Goal: Information Seeking & Learning: Understand process/instructions

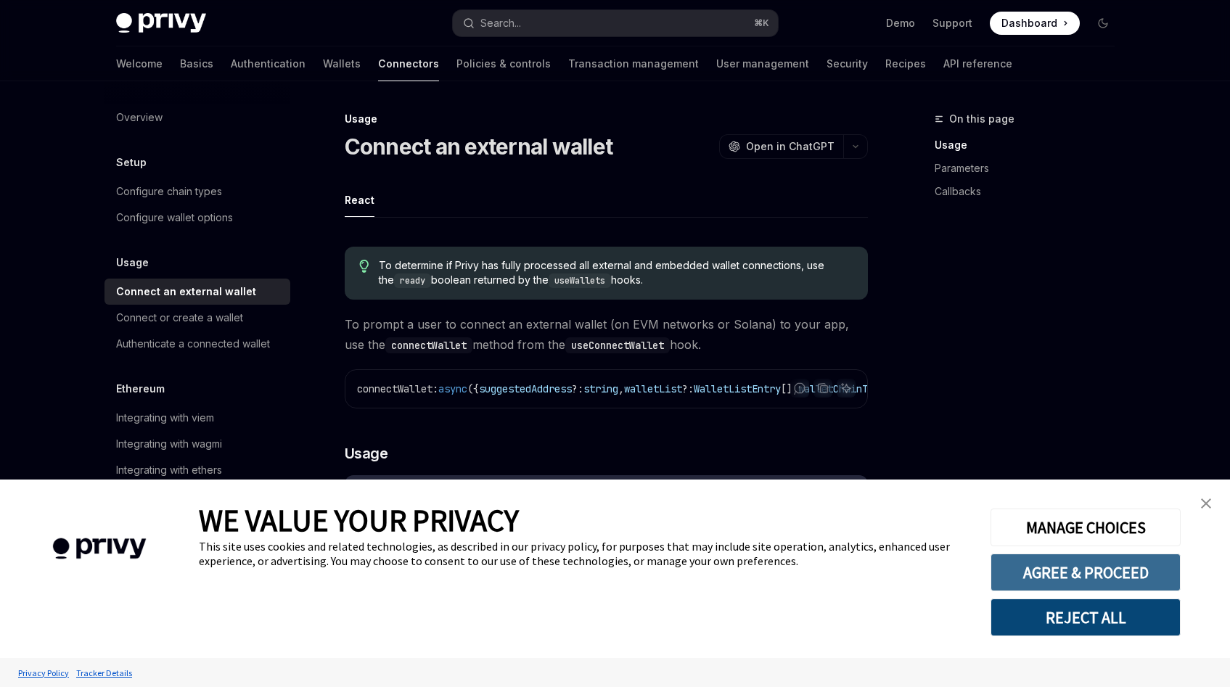
click at [1124, 580] on button "AGREE & PROCEED" at bounding box center [1086, 573] width 190 height 38
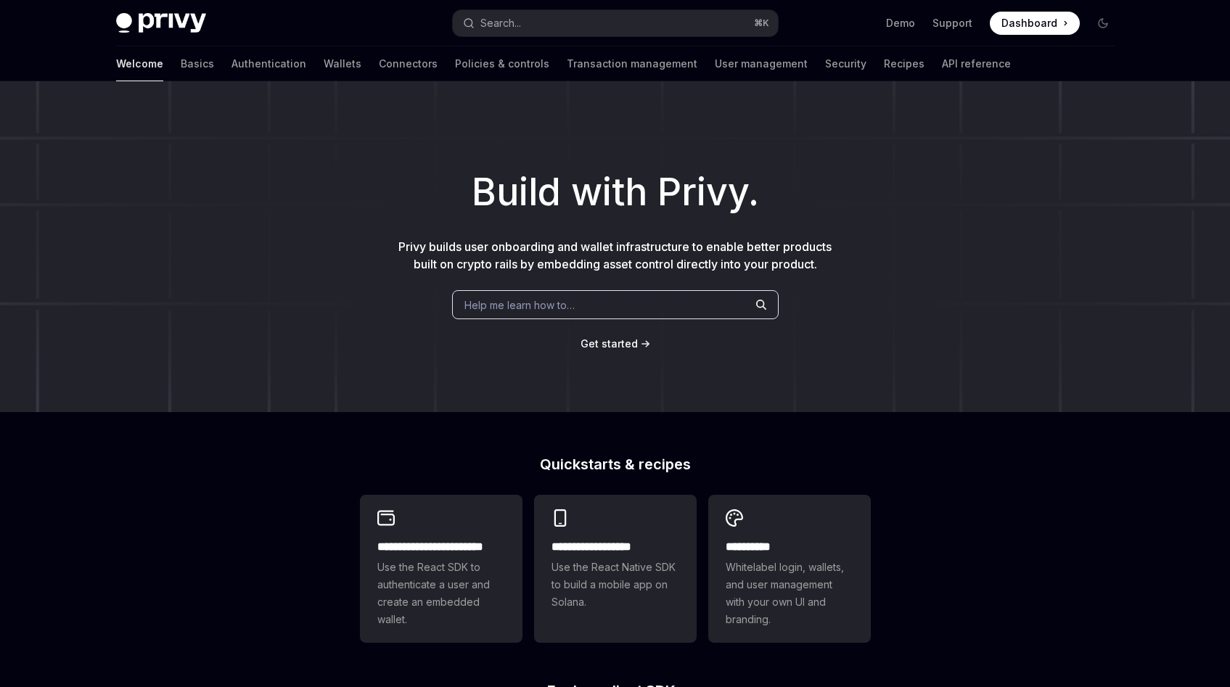
type textarea "*"
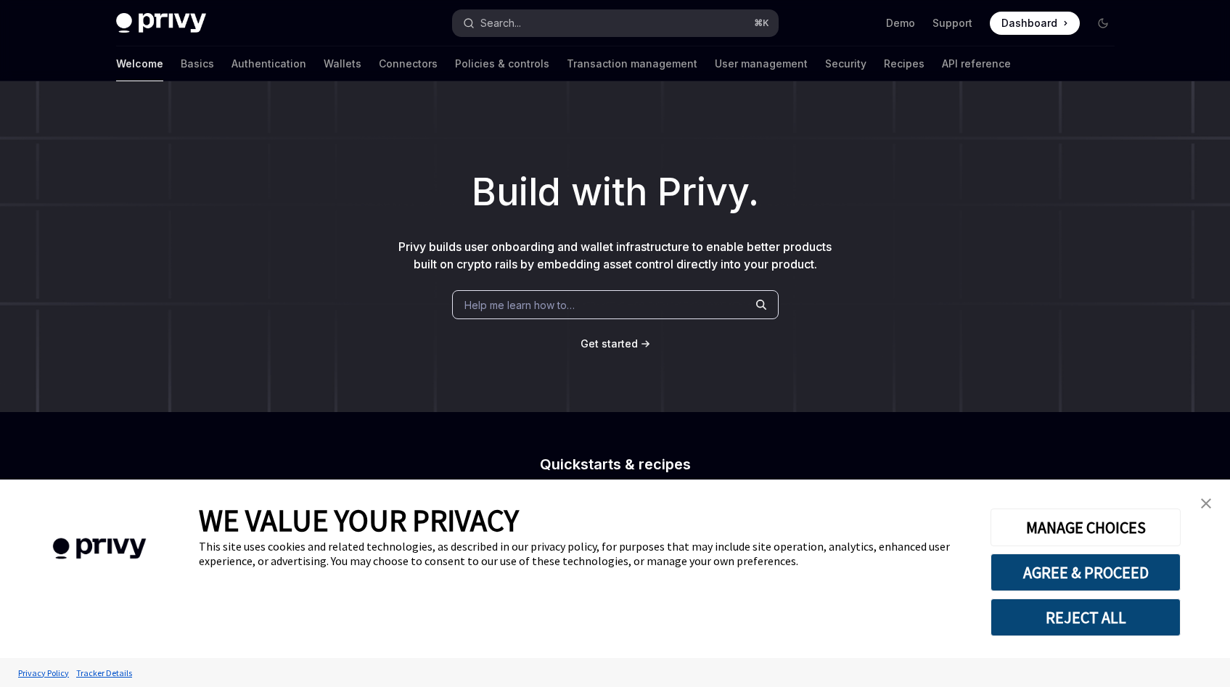
click at [523, 30] on button "Search... ⌘ K" at bounding box center [615, 23] width 325 height 26
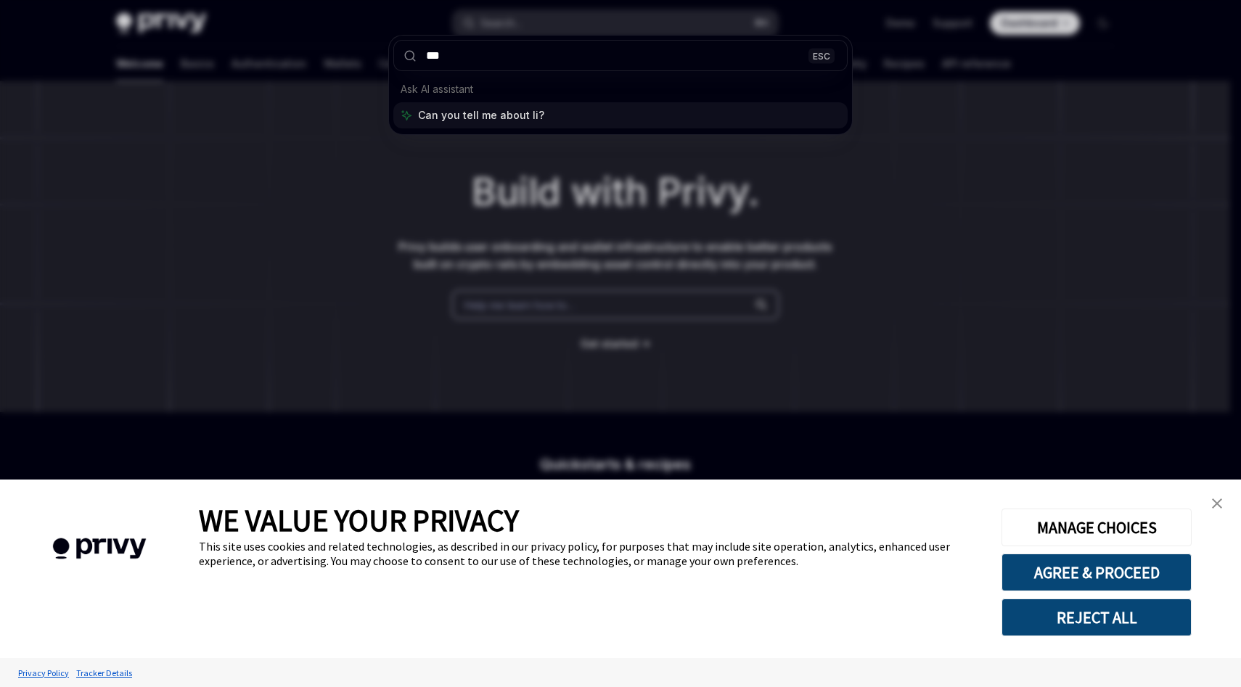
type input "****"
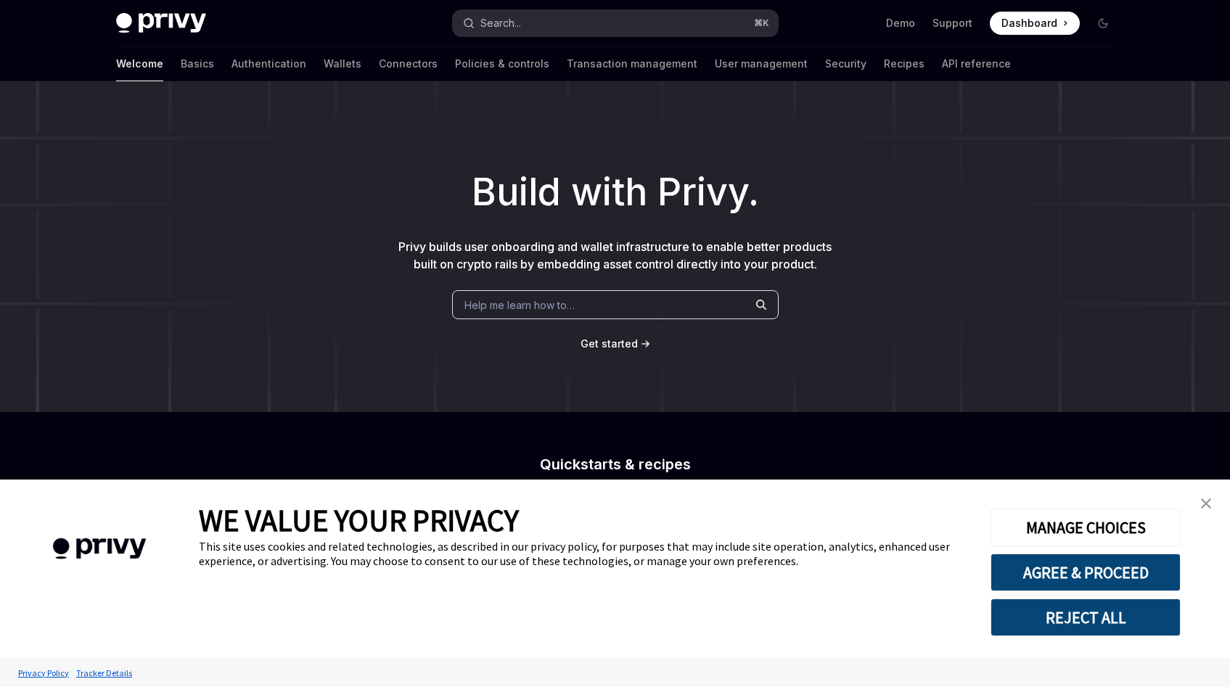
type textarea "*"
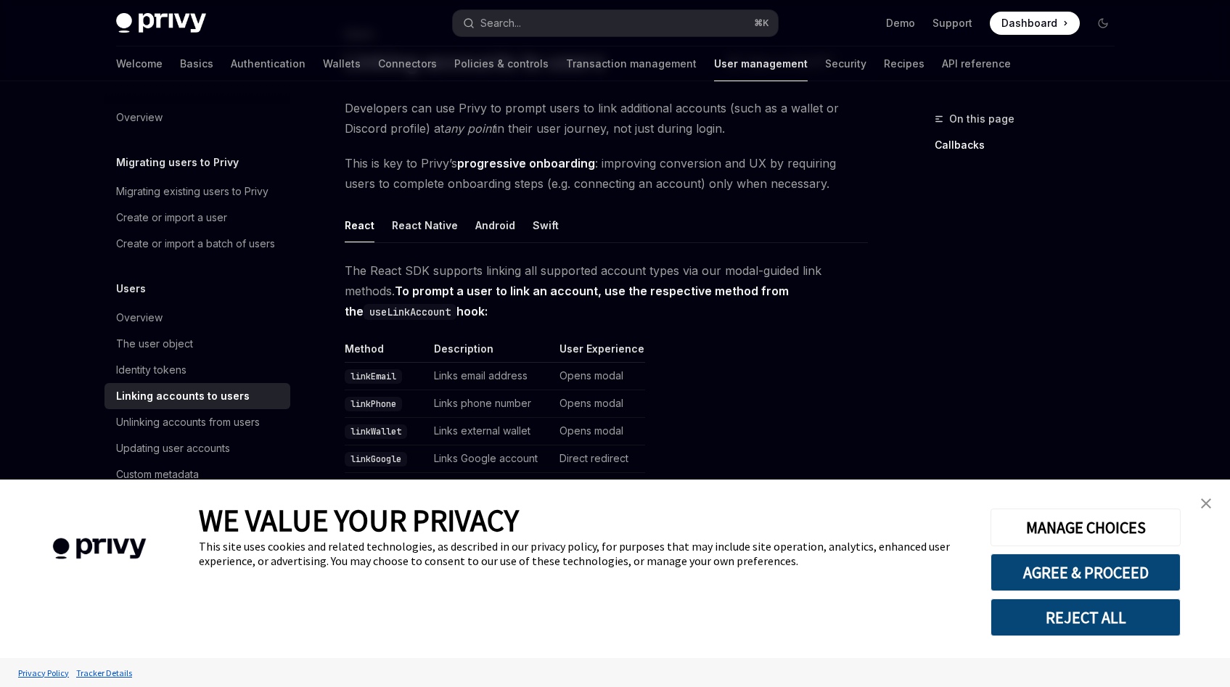
scroll to position [112, 0]
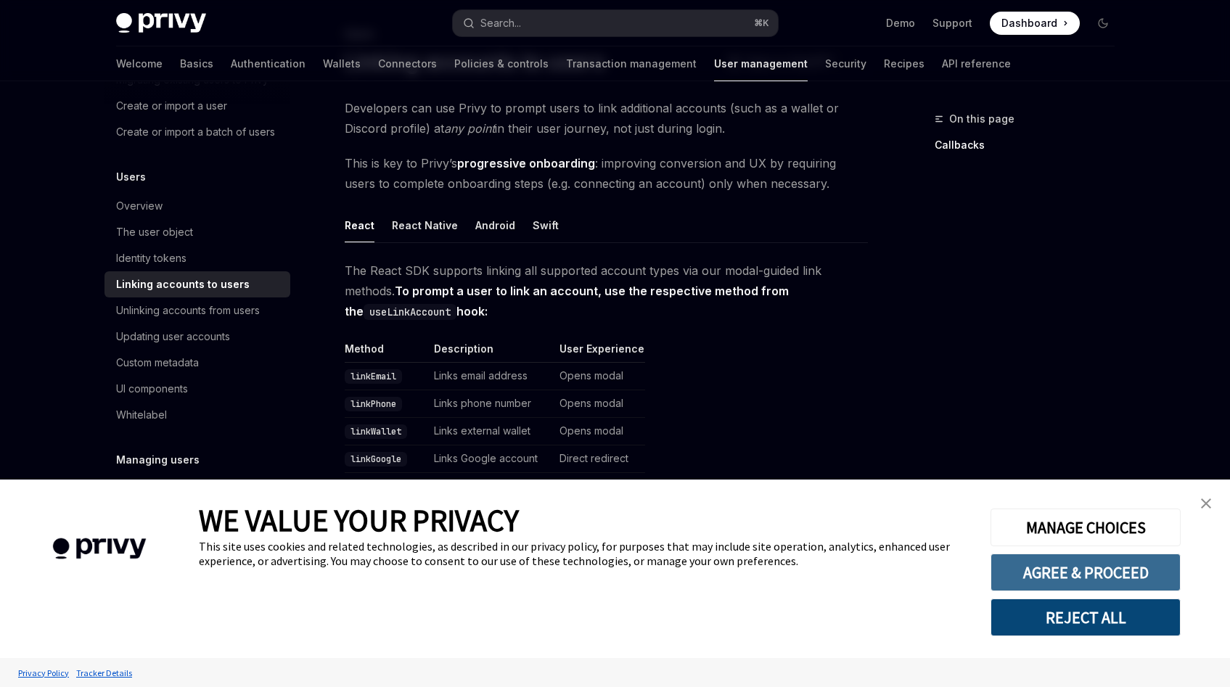
click at [1089, 572] on button "AGREE & PROCEED" at bounding box center [1086, 573] width 190 height 38
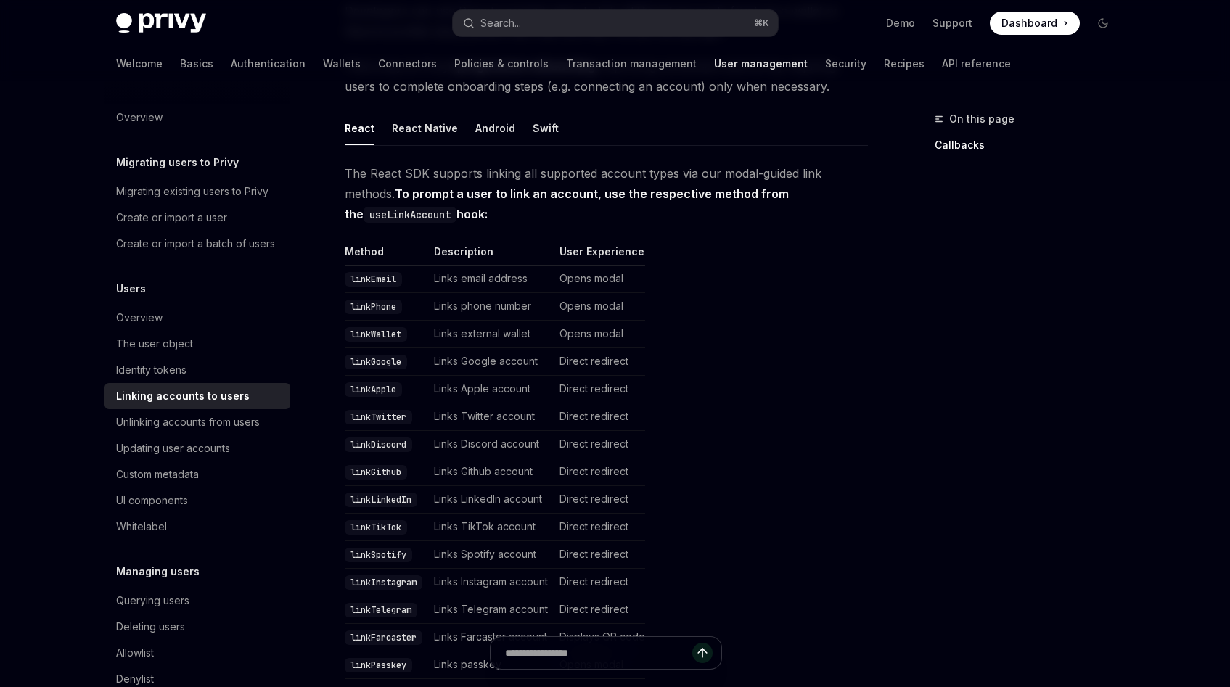
scroll to position [293, 0]
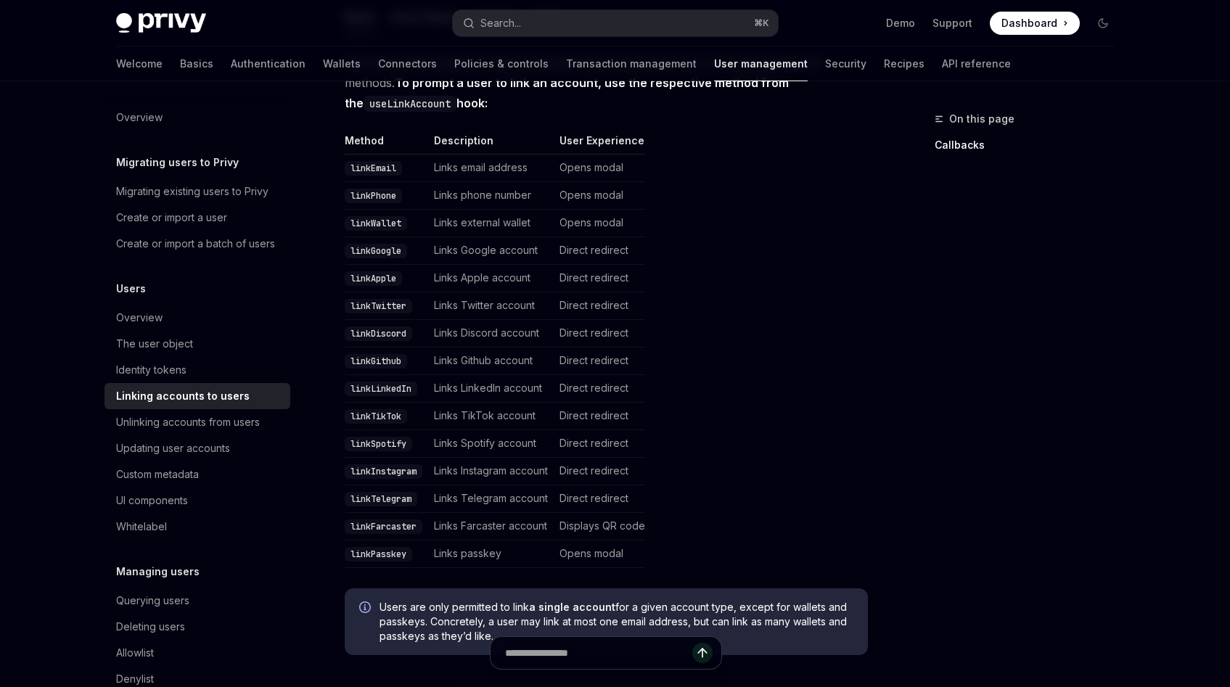
click at [686, 467] on table "Method Description User Experience linkEmail Links email address Opens modal li…" at bounding box center [606, 351] width 523 height 435
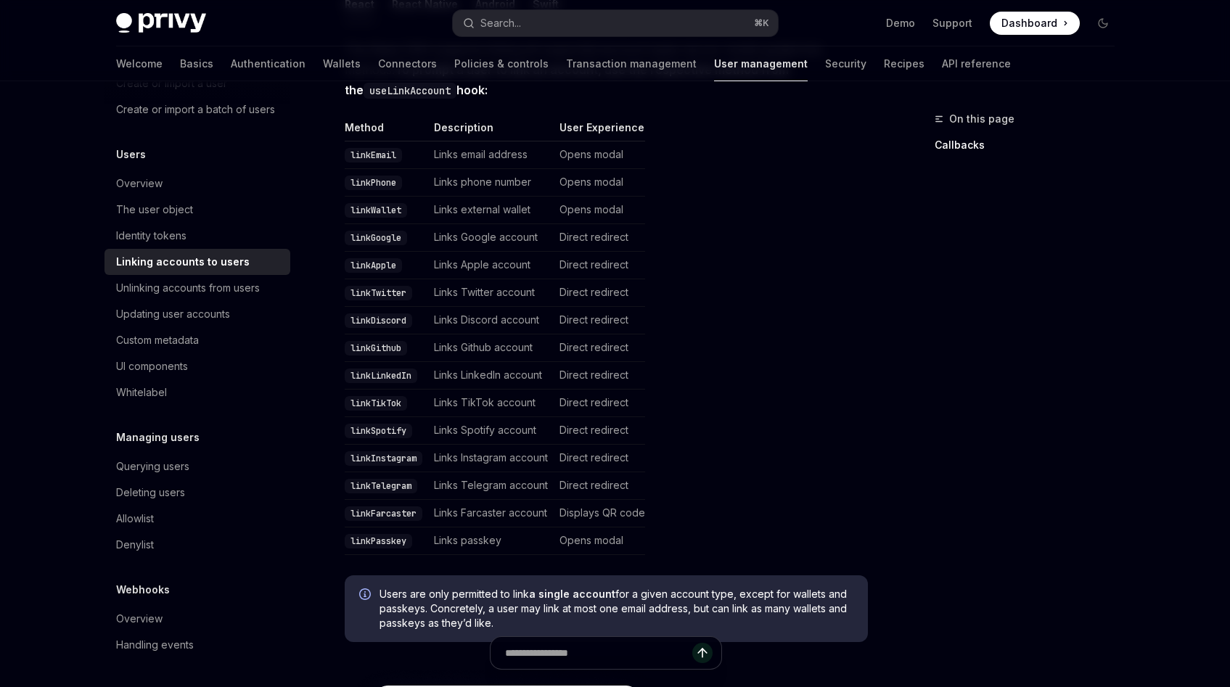
scroll to position [0, 0]
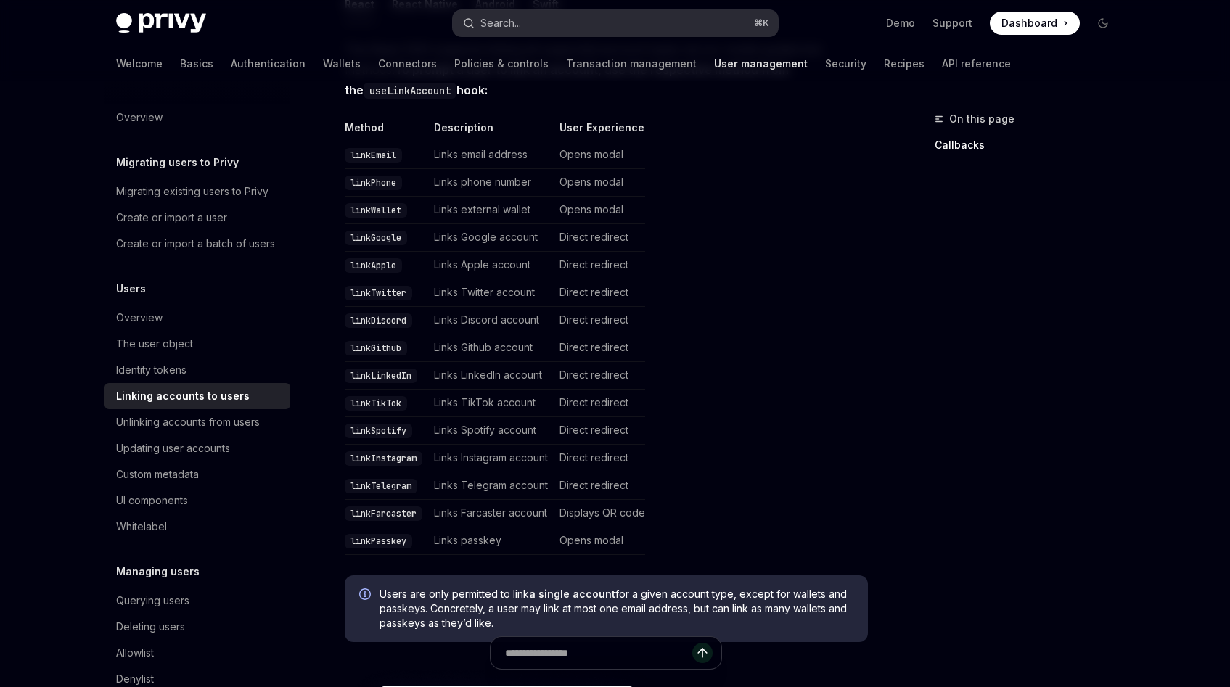
click at [544, 24] on button "Search... ⌘ K" at bounding box center [615, 23] width 325 height 26
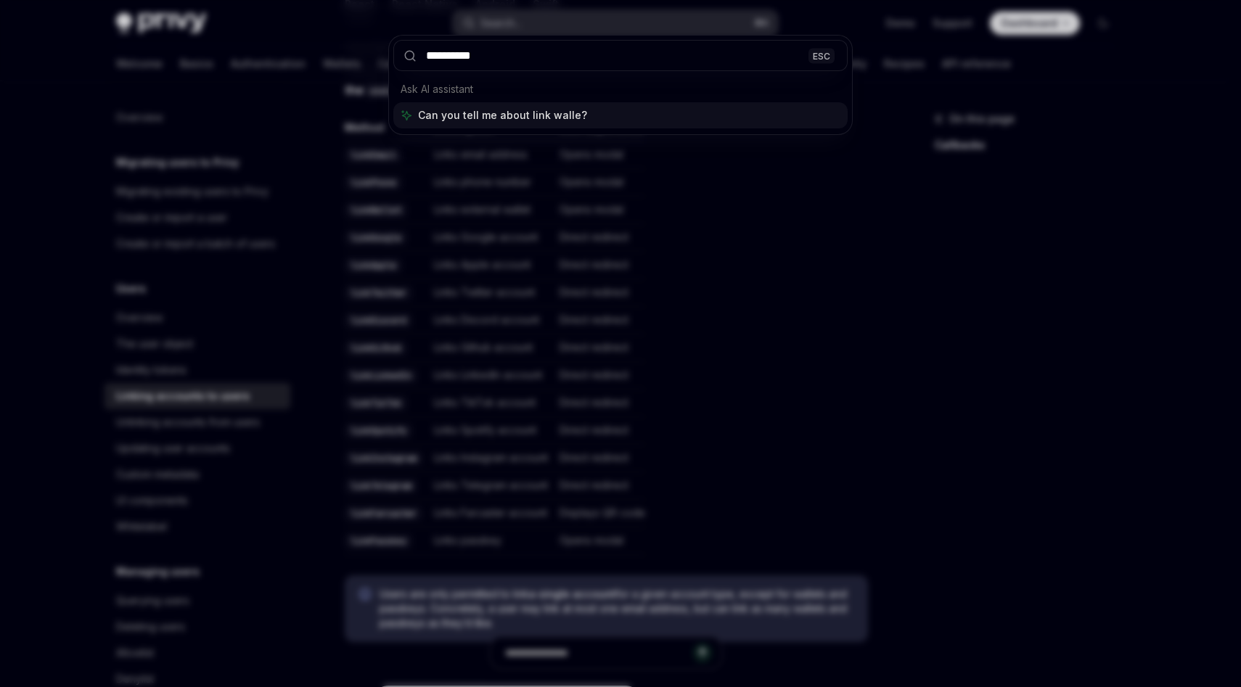
type input "**********"
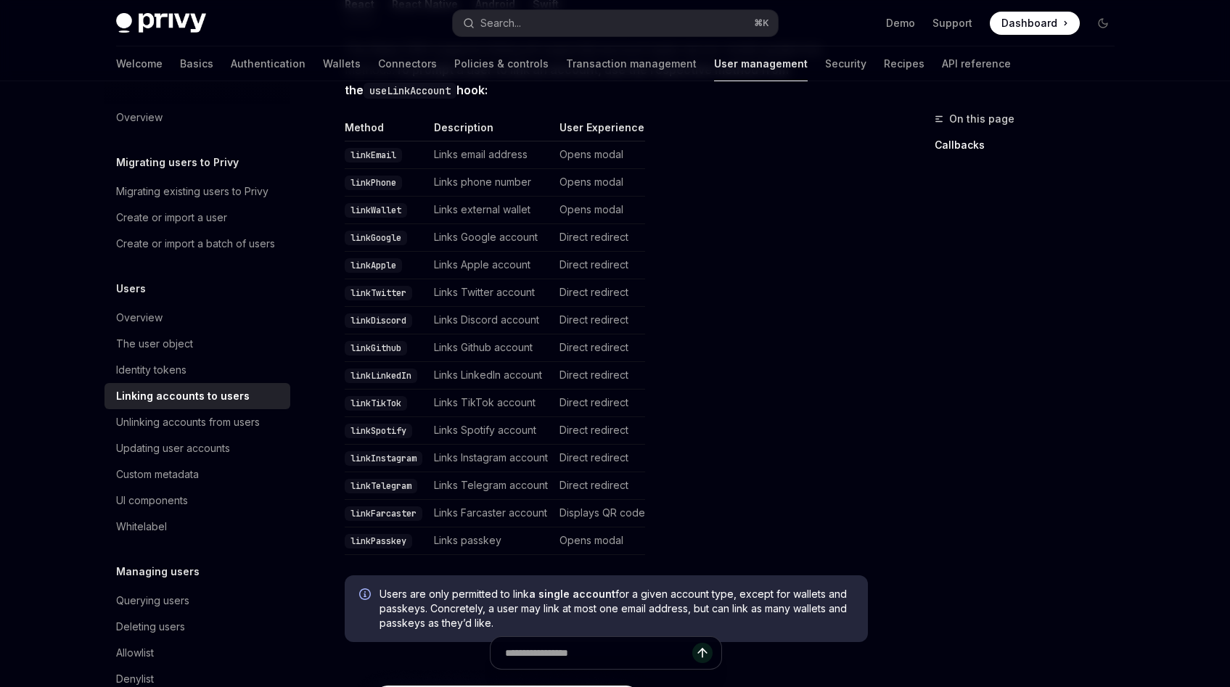
type textarea "*"
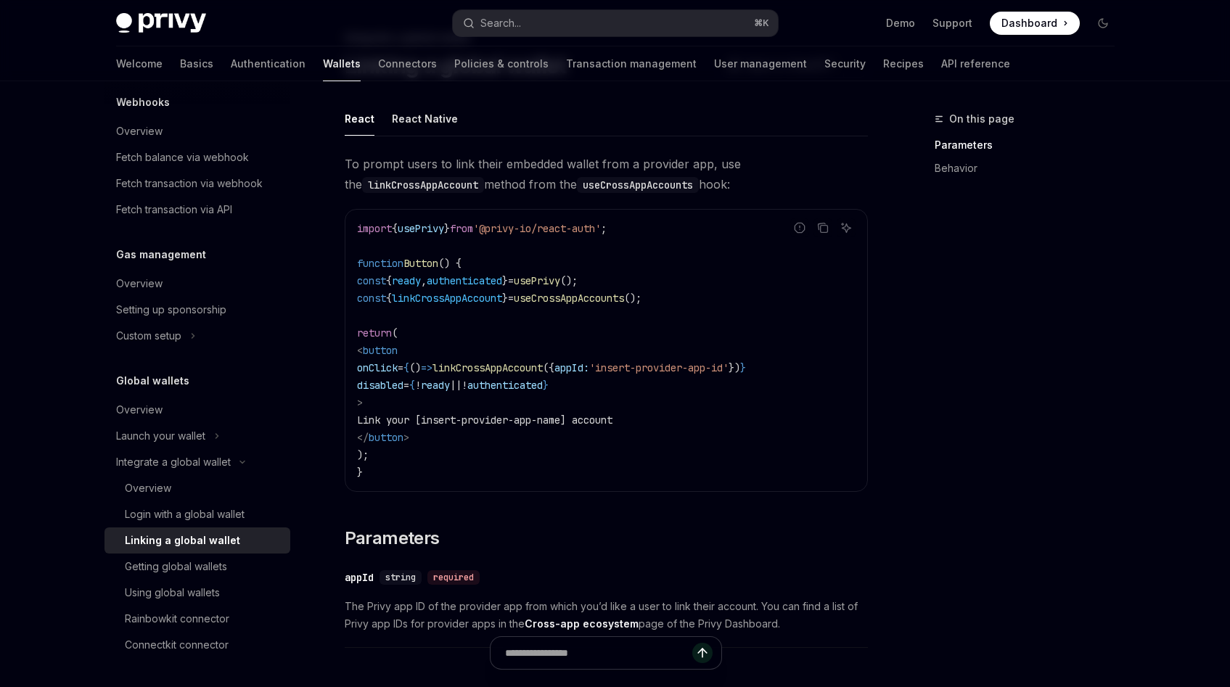
click at [631, 445] on code "import { usePrivy } from '@privy-io/react-auth' ; function Button () { const { …" at bounding box center [606, 350] width 499 height 261
click at [725, 361] on span "'insert-provider-app-id'" at bounding box center [658, 367] width 139 height 13
click at [1035, 236] on div "On this page Parameters Behavior" at bounding box center [1016, 398] width 221 height 577
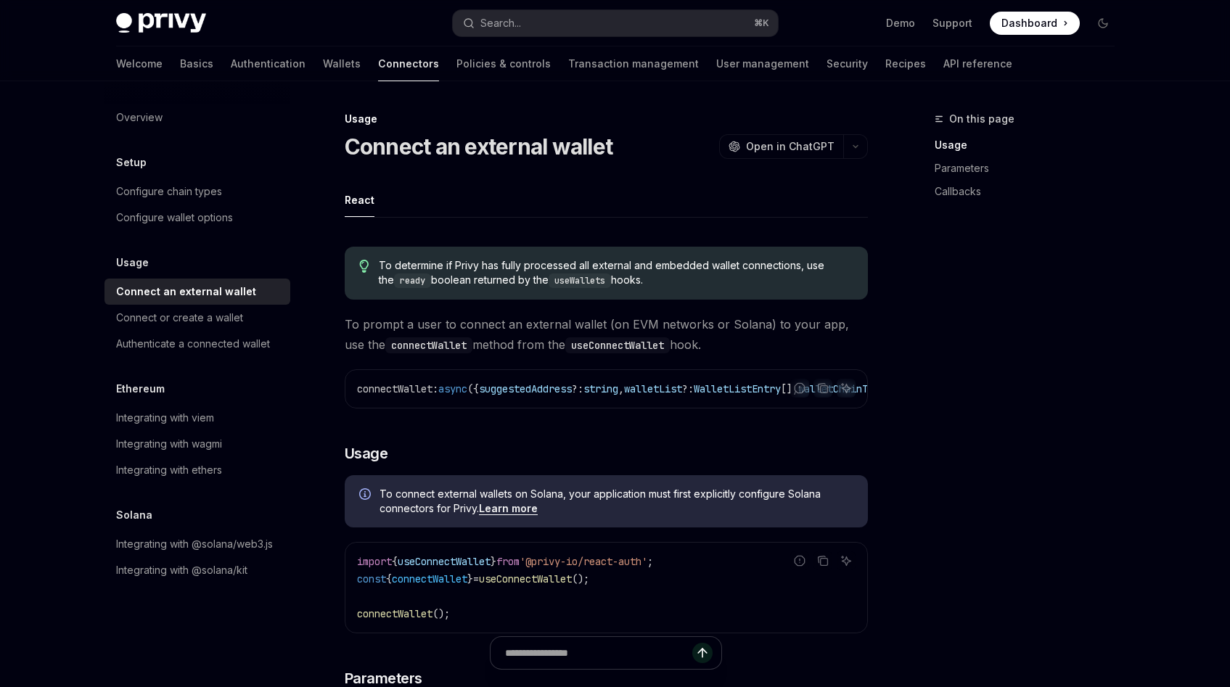
scroll to position [6, 0]
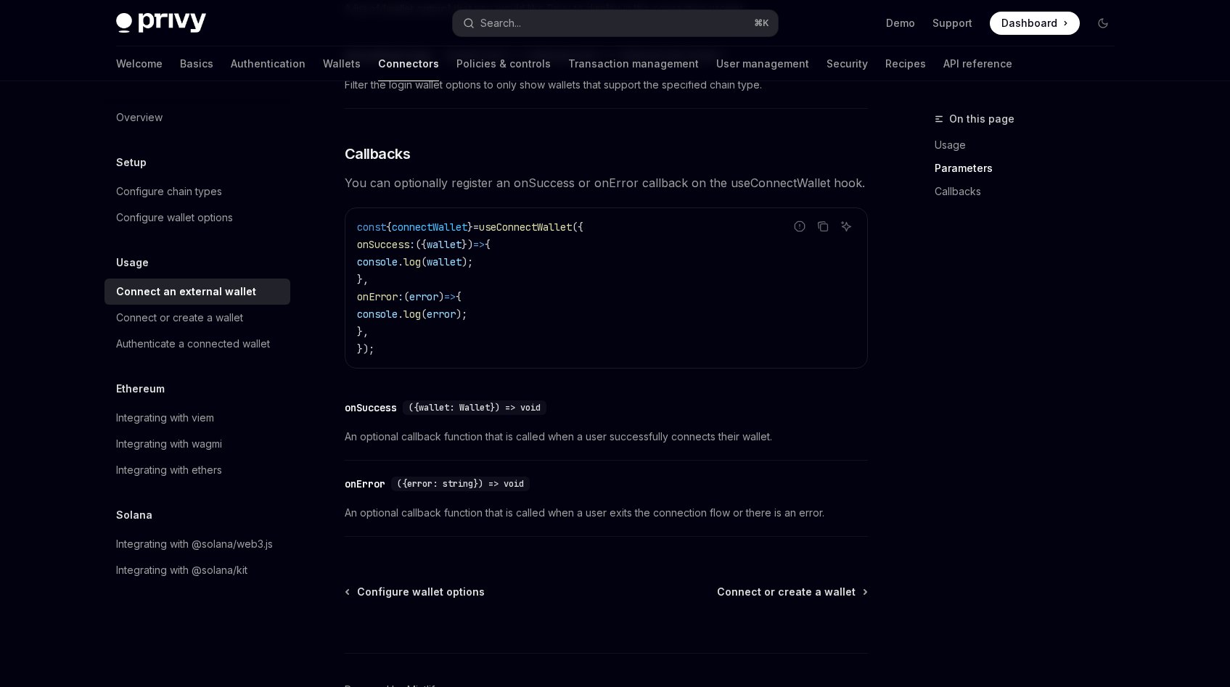
scroll to position [770, 0]
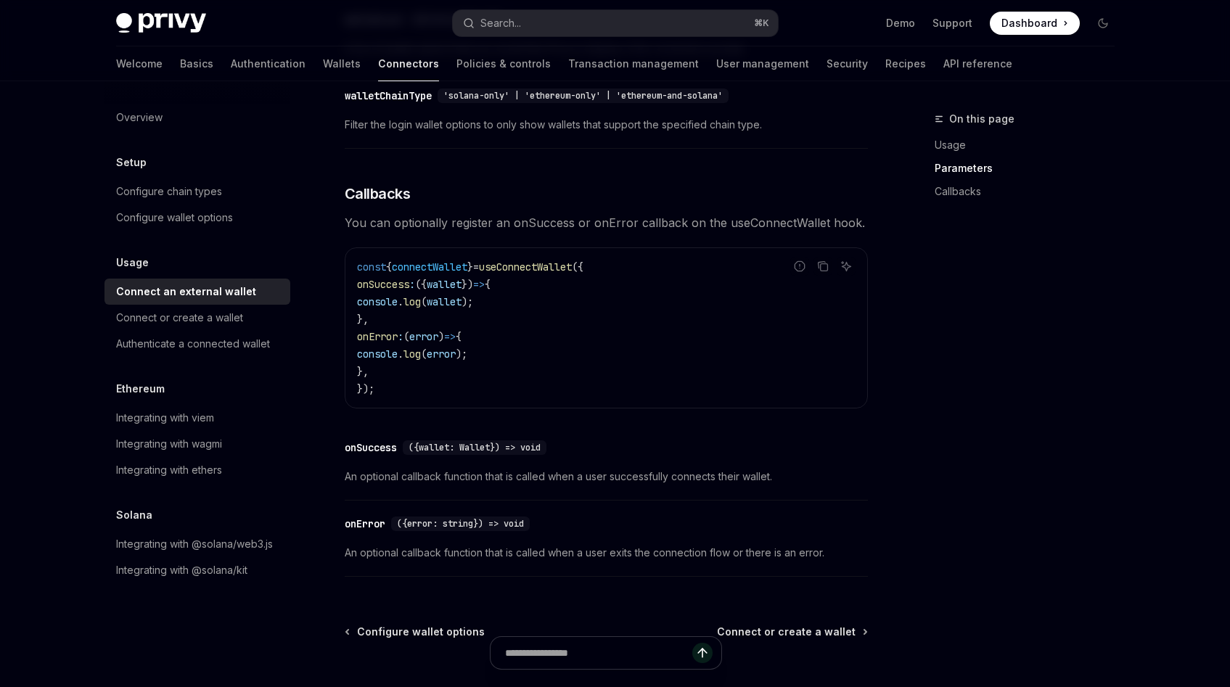
click at [572, 273] on span "useConnectWallet" at bounding box center [525, 267] width 93 height 13
click at [590, 318] on code "const { connectWallet } = useConnectWallet ({ onSuccess : ({ wallet }) => { con…" at bounding box center [606, 327] width 499 height 139
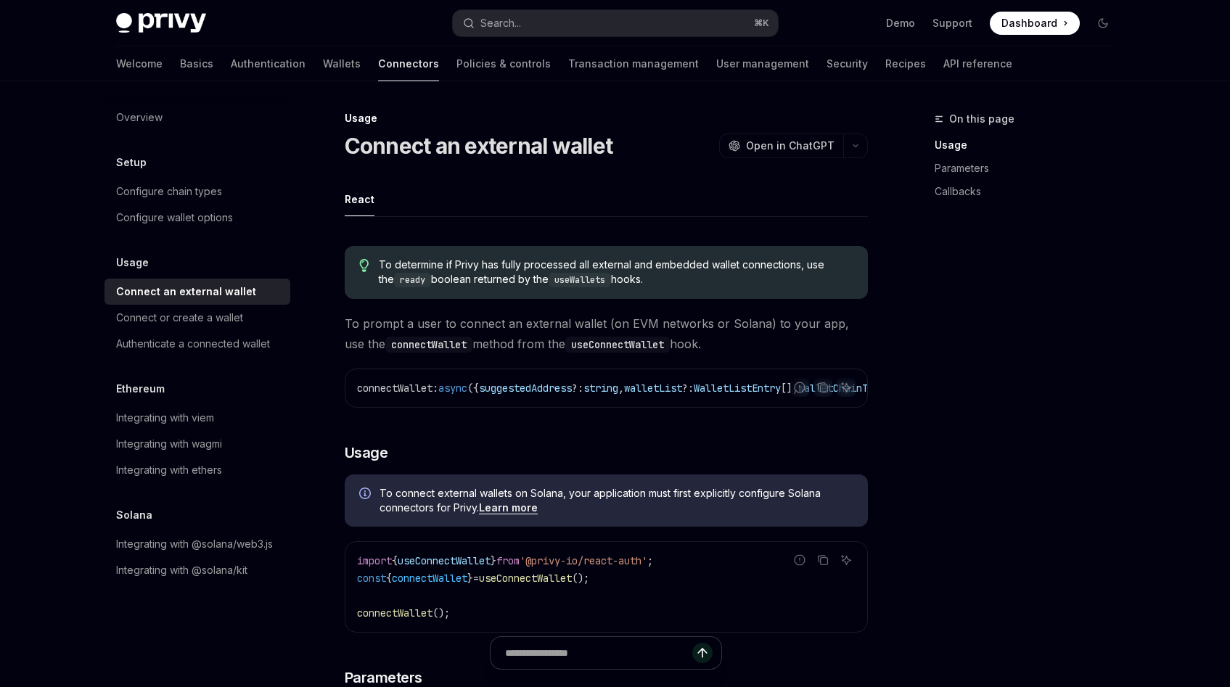
scroll to position [0, 0]
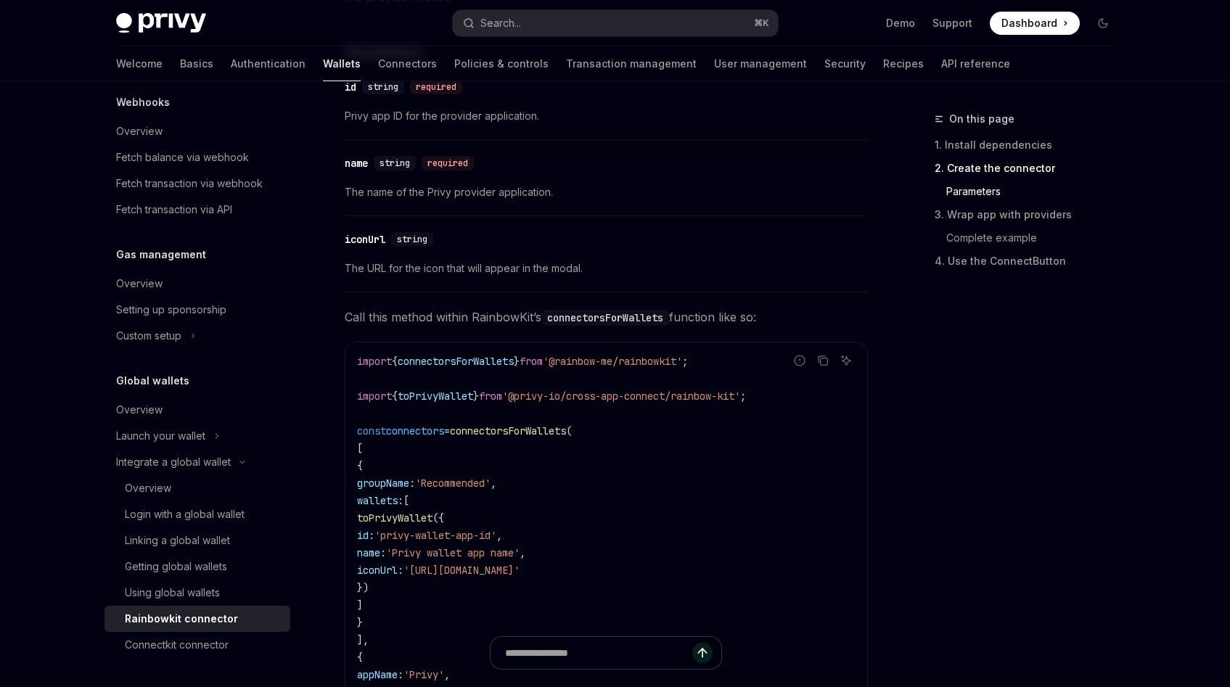
scroll to position [1209, 0]
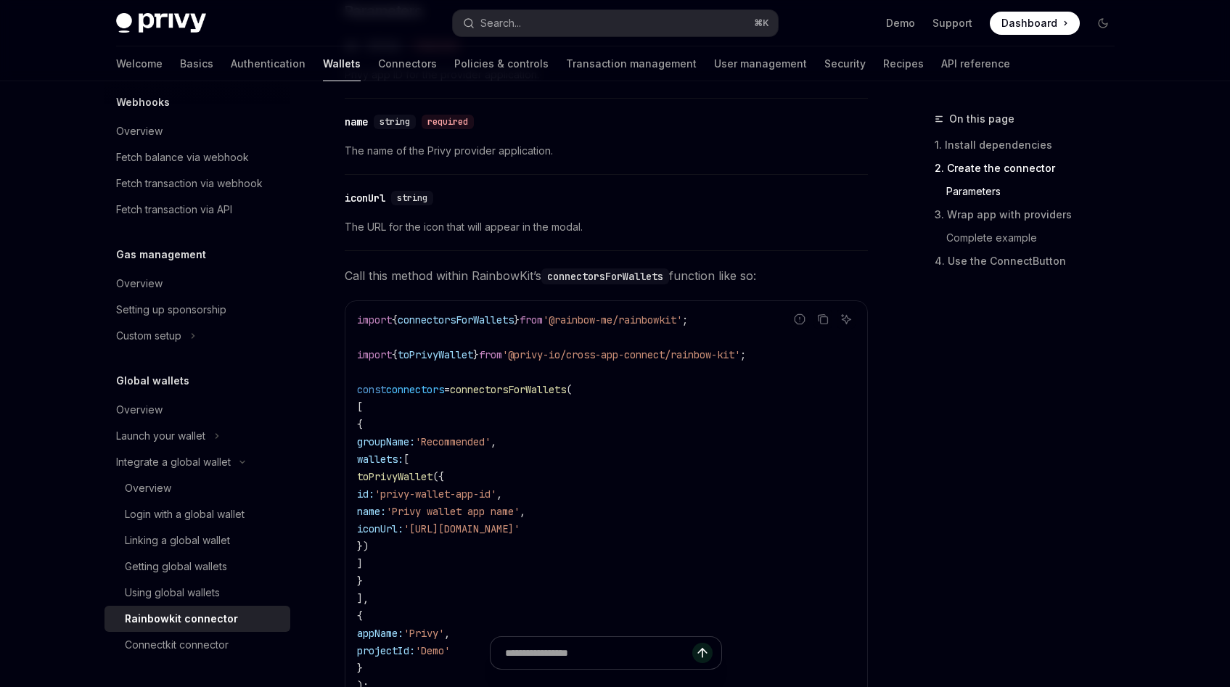
click at [923, 480] on div "On this page 1. Install dependencies 2. Create the connector Parameters 3. Wrap…" at bounding box center [1016, 398] width 221 height 577
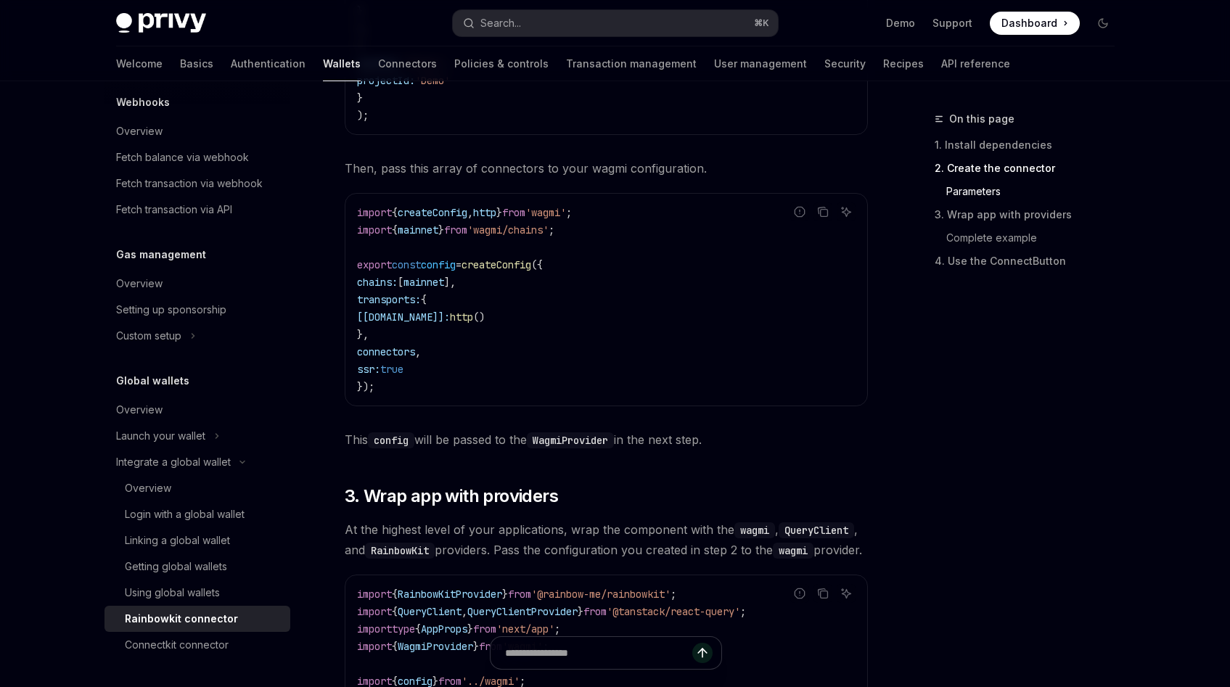
scroll to position [1882, 0]
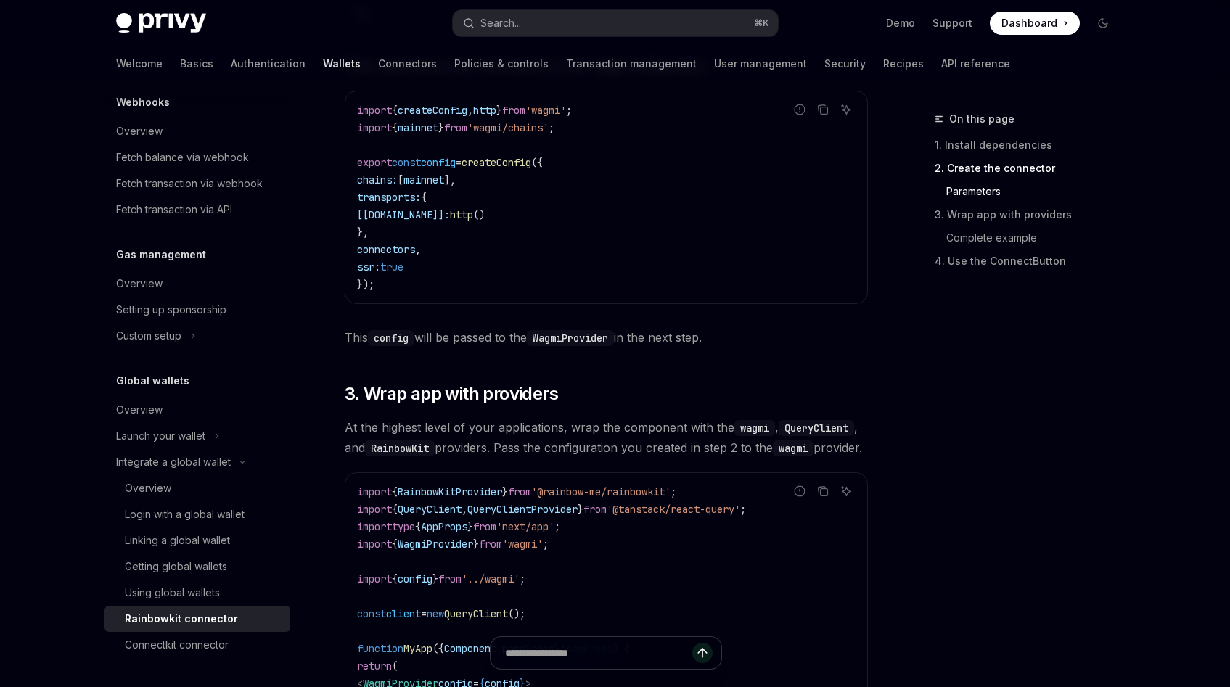
click at [785, 386] on div "Privy makes it easy to integrate cross-app wallets from various Privy apps into…" at bounding box center [606, 183] width 523 height 3764
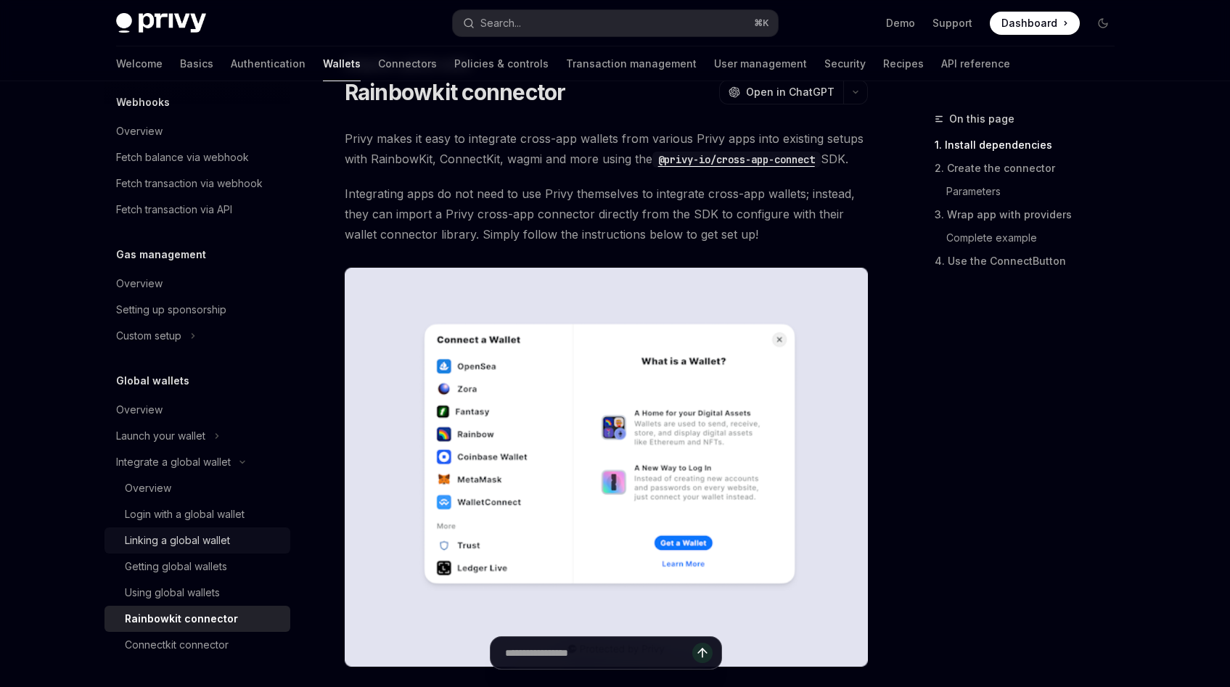
scroll to position [51, 0]
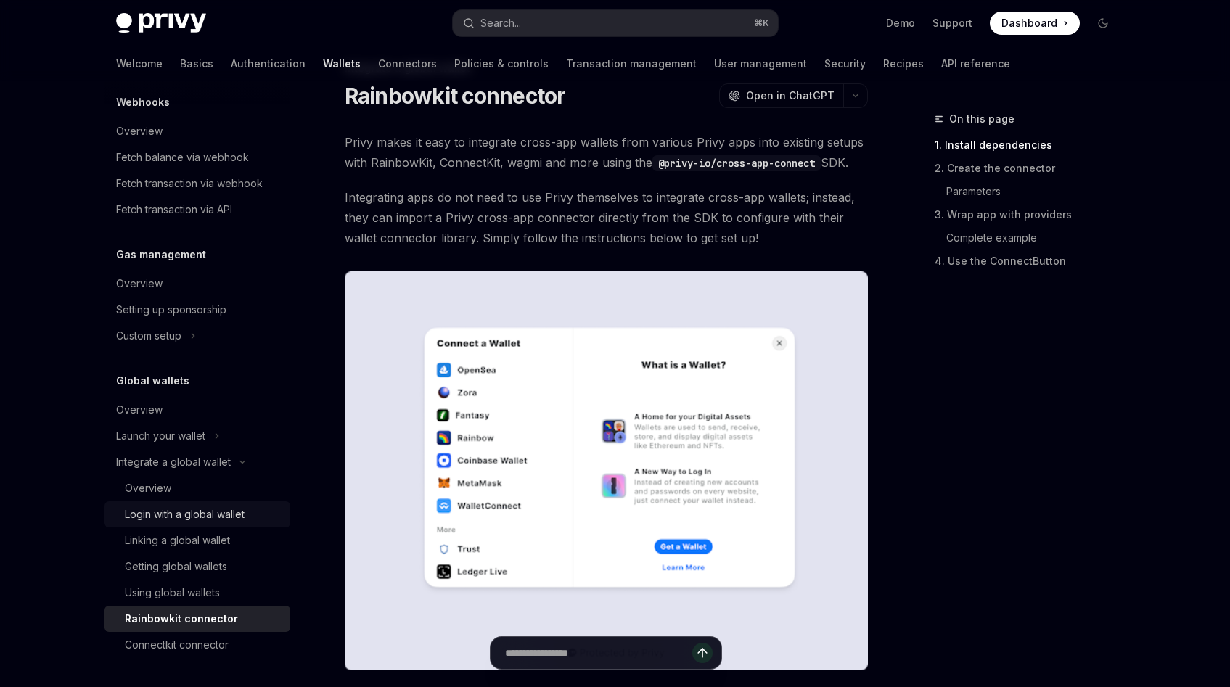
click at [190, 508] on div "Login with a global wallet" at bounding box center [185, 514] width 120 height 17
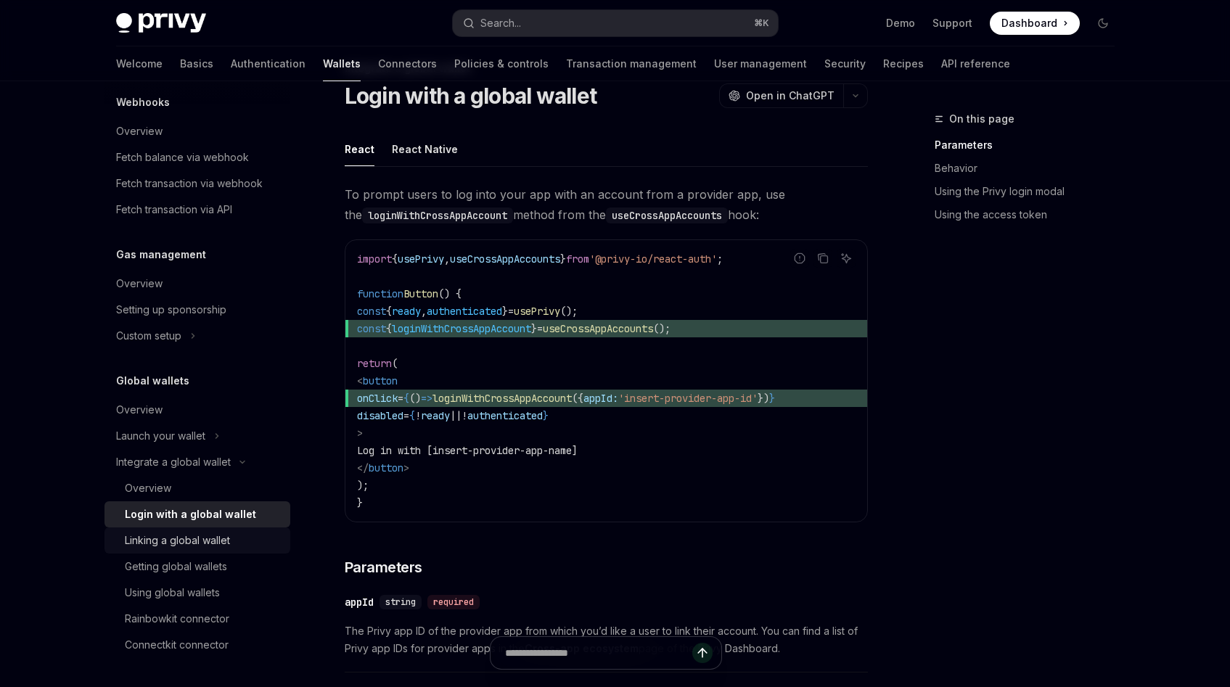
click at [190, 544] on div "Linking a global wallet" at bounding box center [177, 540] width 105 height 17
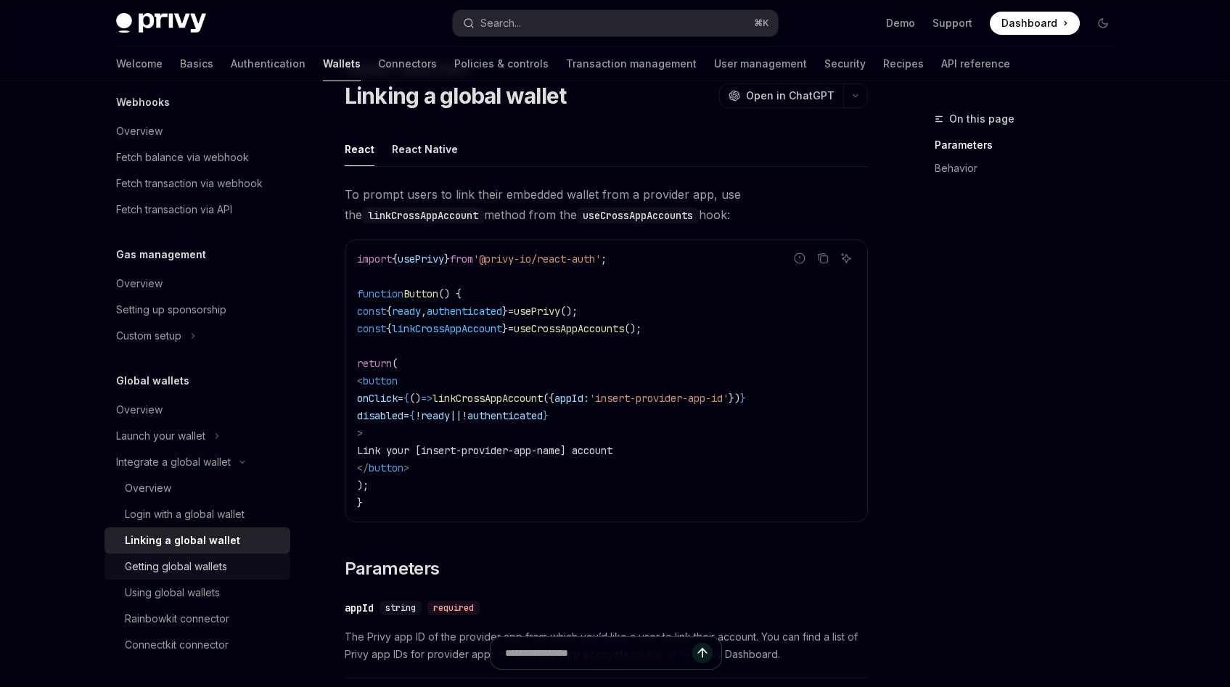
click at [189, 568] on div "Getting global wallets" at bounding box center [176, 566] width 102 height 17
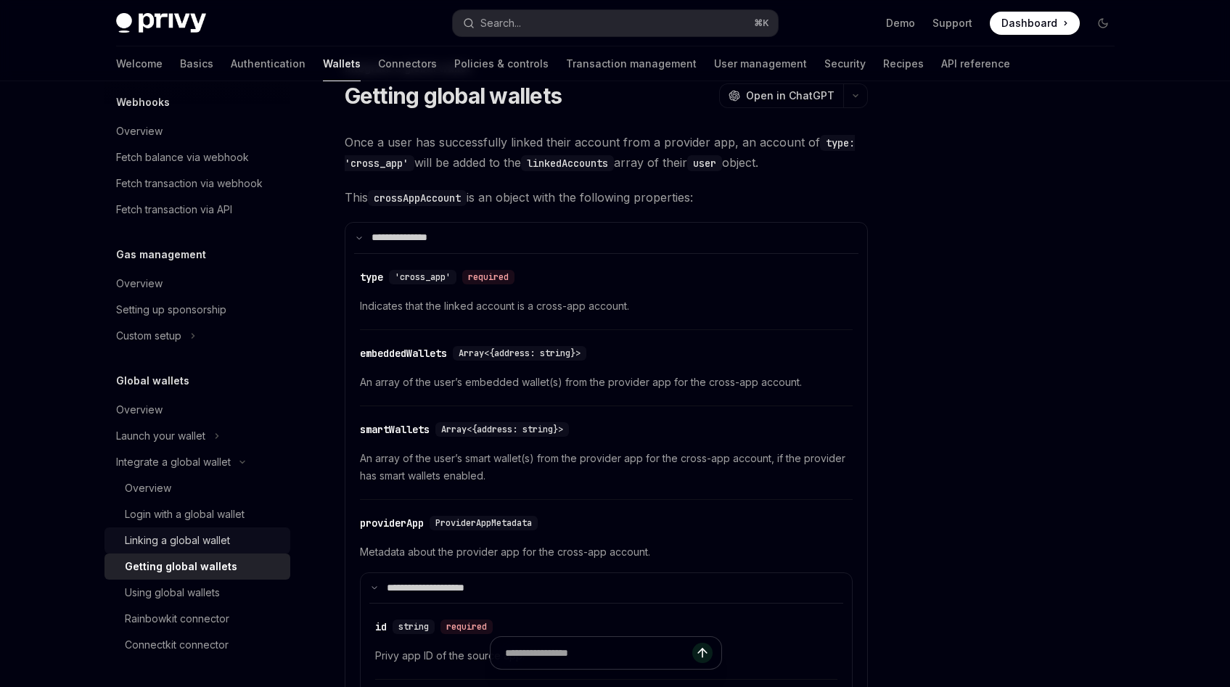
click at [190, 552] on link "Linking a global wallet" at bounding box center [198, 541] width 186 height 26
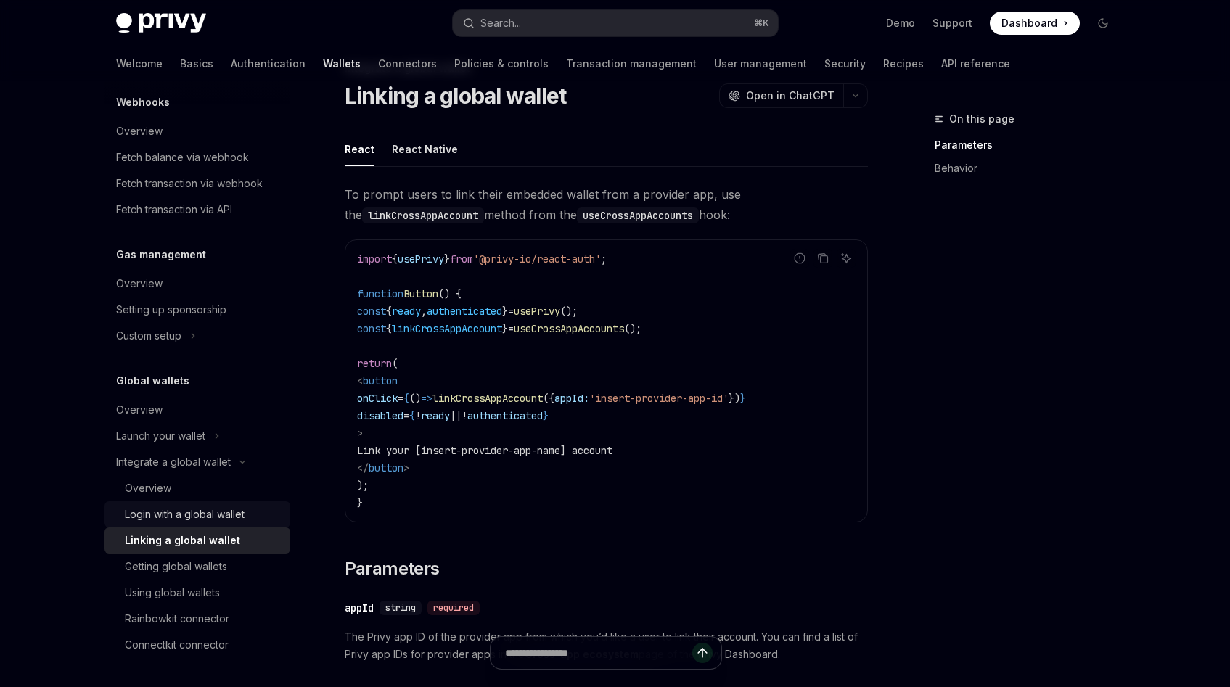
click at [190, 523] on link "Login with a global wallet" at bounding box center [198, 514] width 186 height 26
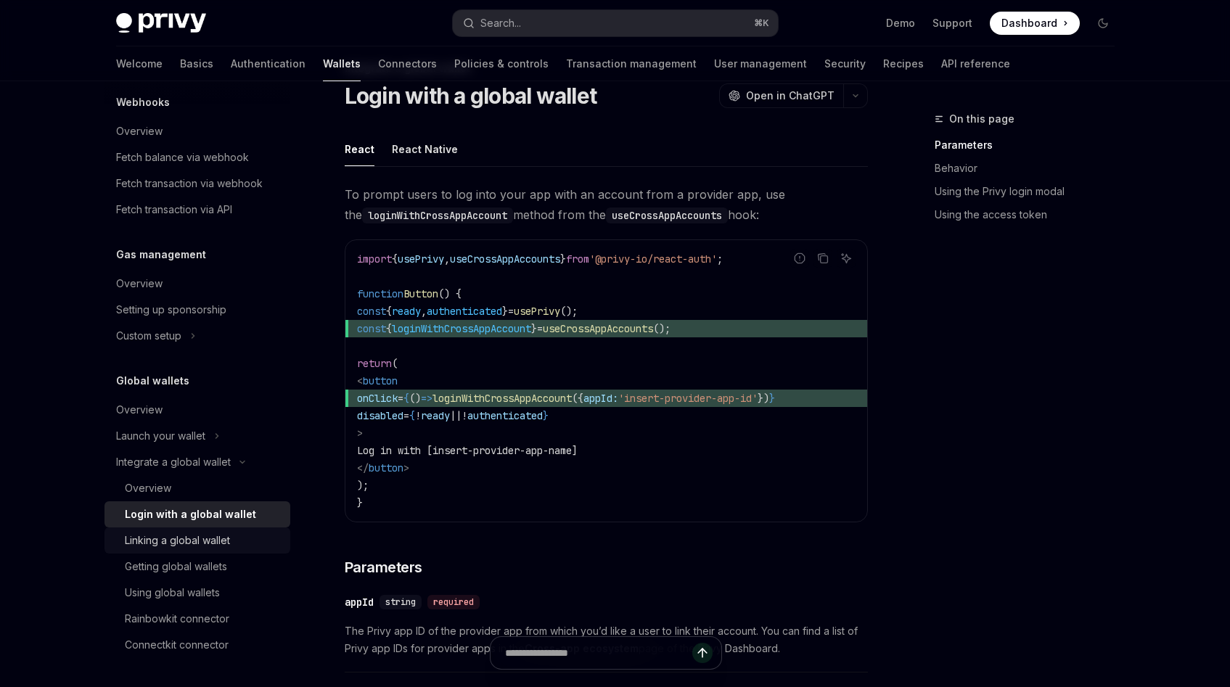
click at [188, 536] on div "Linking a global wallet" at bounding box center [177, 540] width 105 height 17
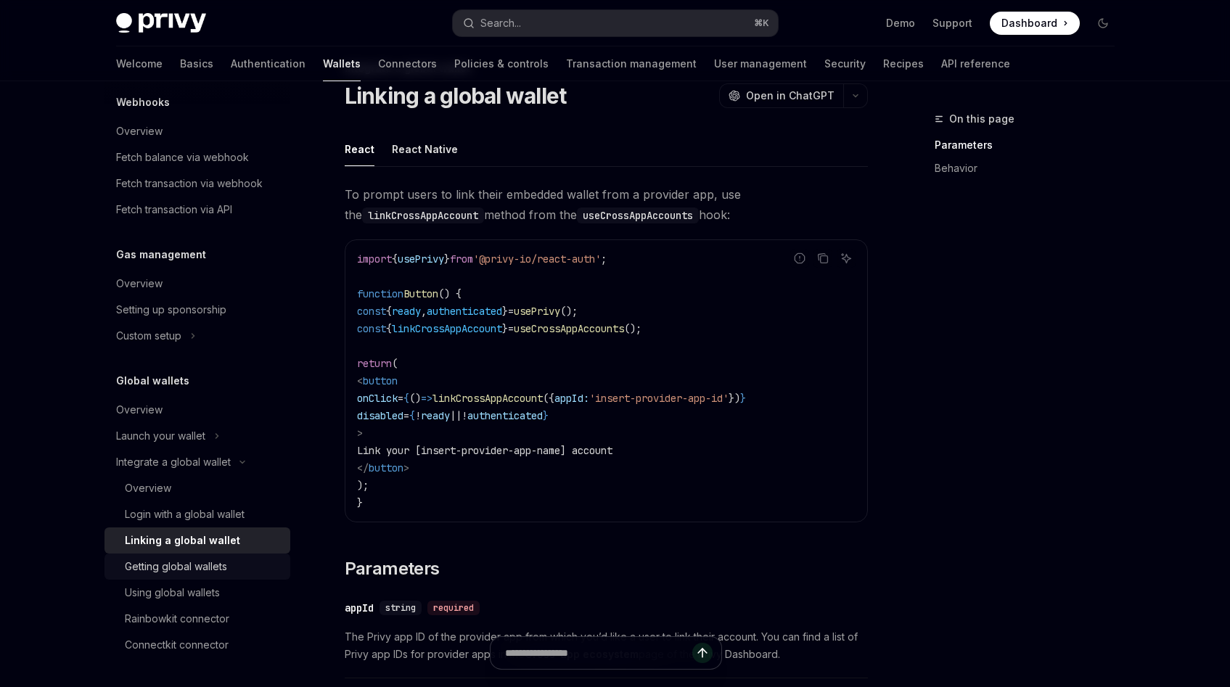
click at [188, 554] on link "Getting global wallets" at bounding box center [198, 567] width 186 height 26
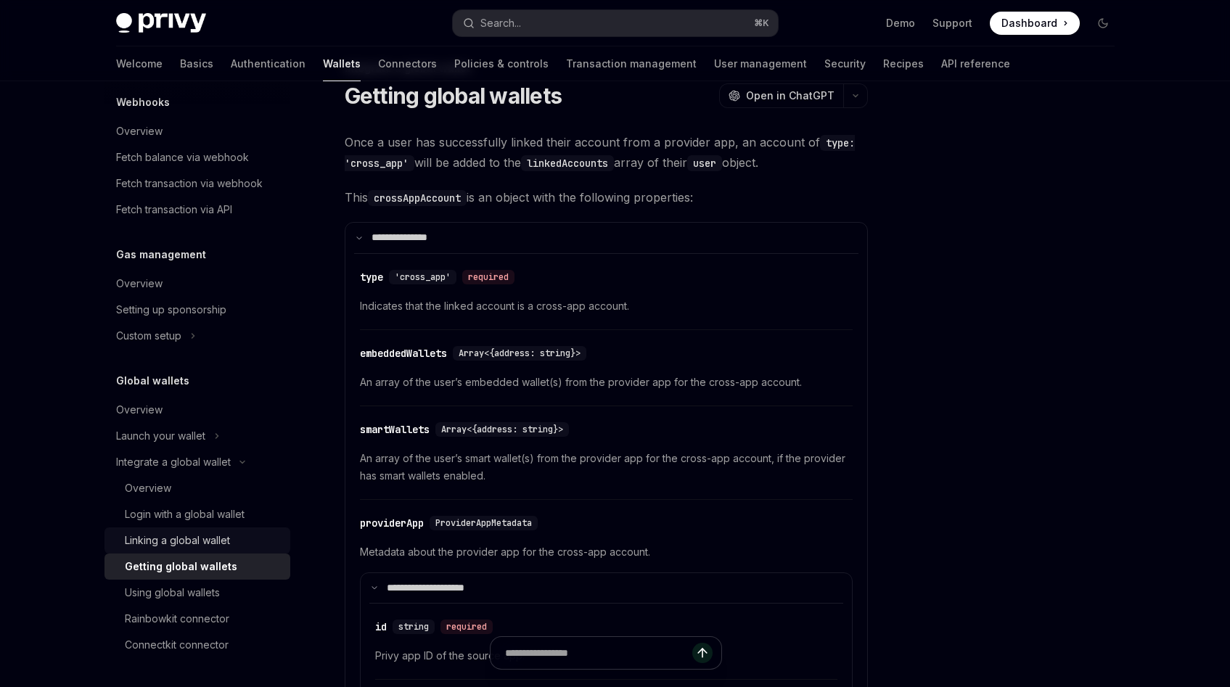
click at [192, 533] on div "Linking a global wallet" at bounding box center [177, 540] width 105 height 17
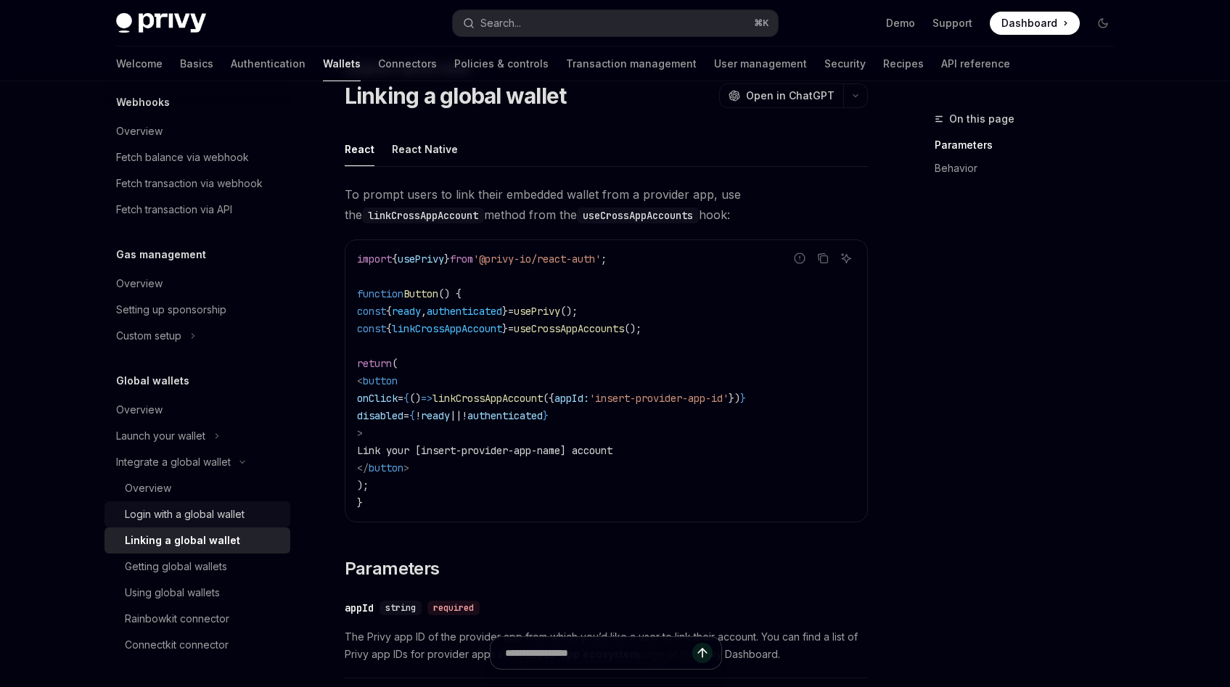
click at [192, 520] on div "Login with a global wallet" at bounding box center [185, 514] width 120 height 17
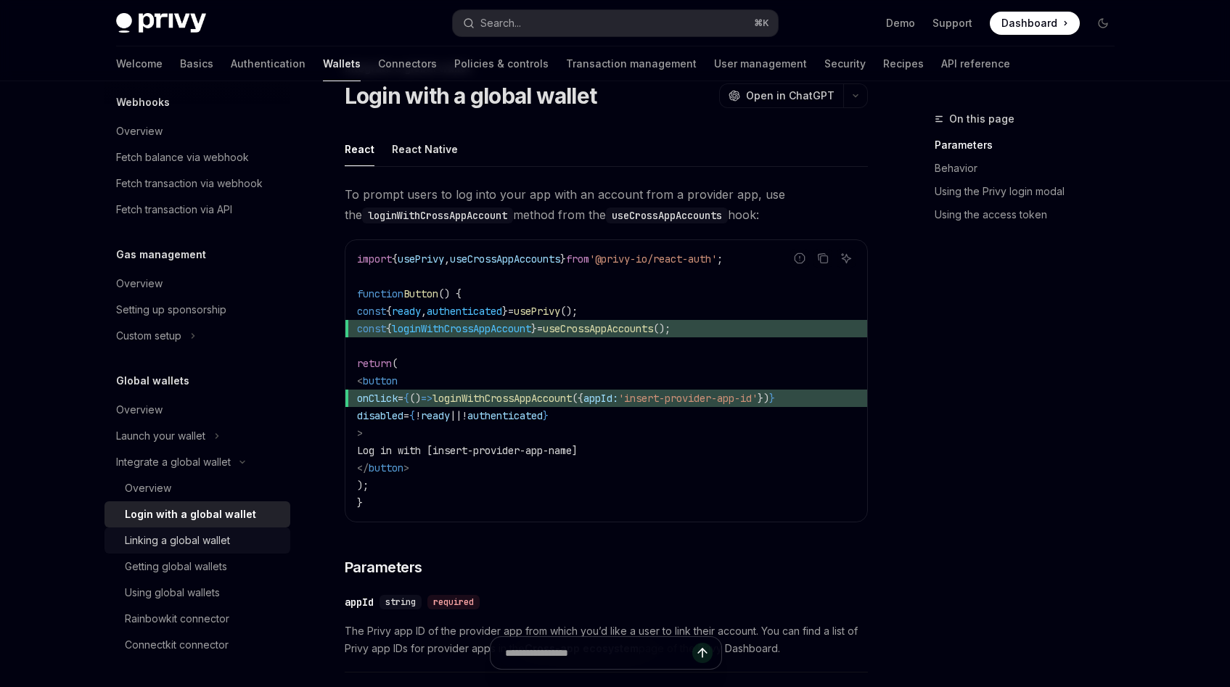
click at [181, 532] on div "Linking a global wallet" at bounding box center [177, 540] width 105 height 17
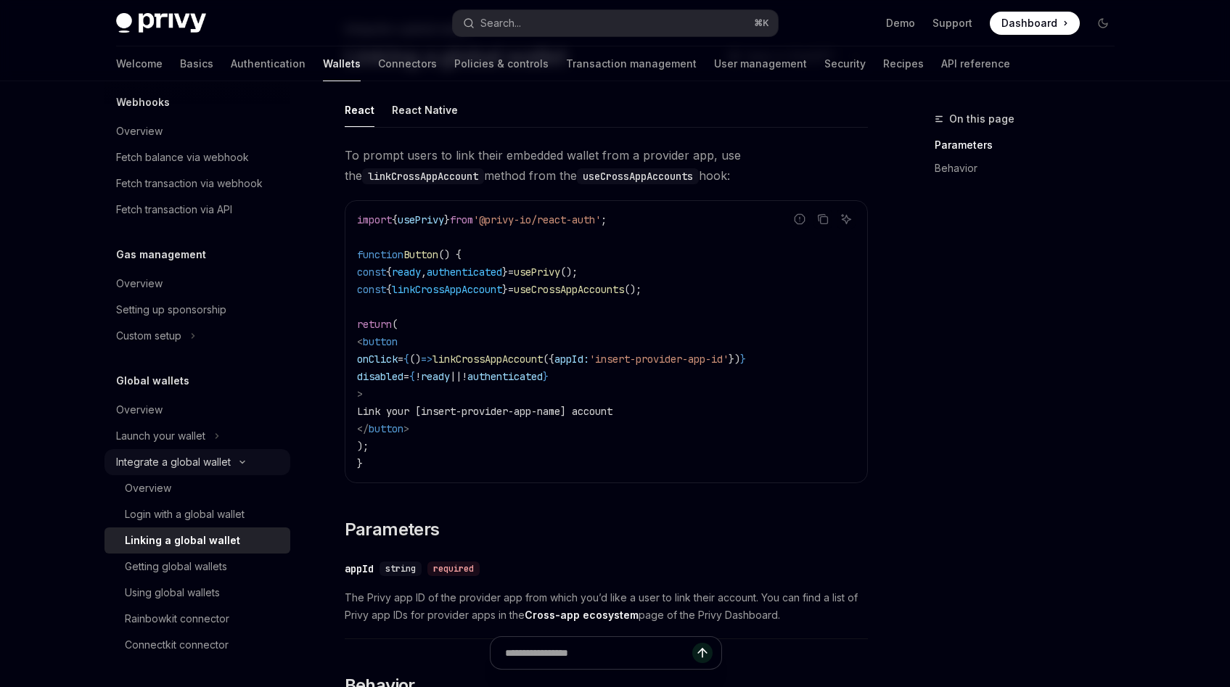
scroll to position [150, 0]
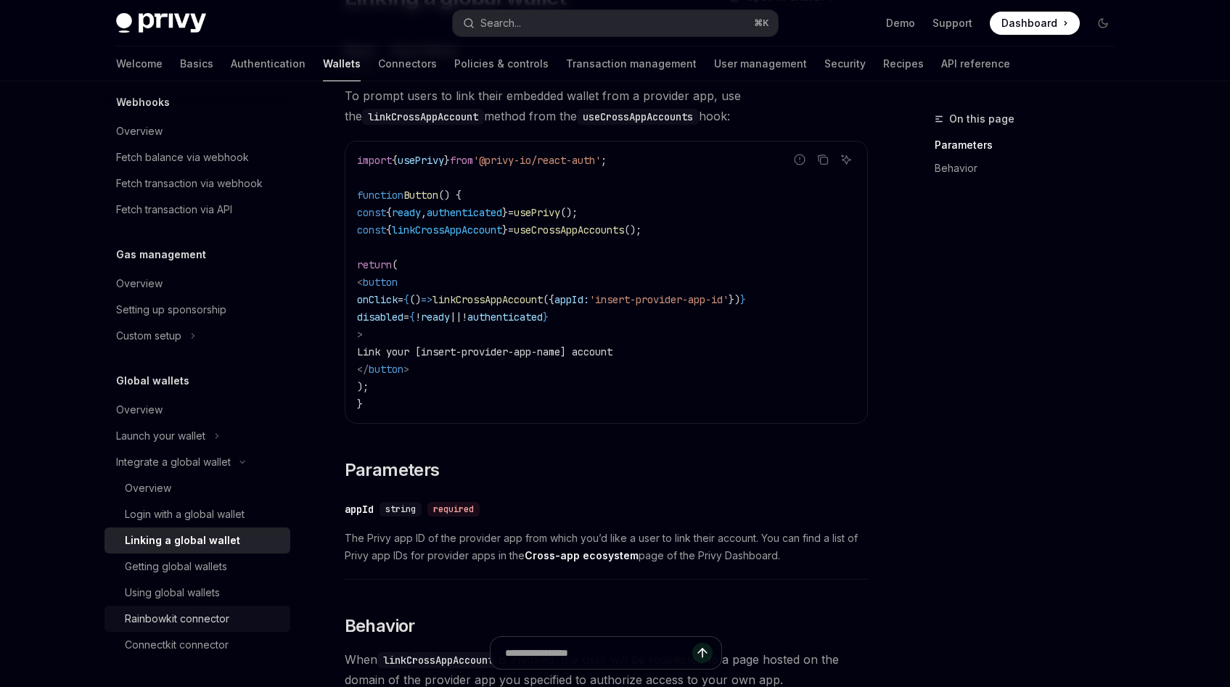
click at [195, 623] on div "Rainbowkit connector" at bounding box center [177, 618] width 105 height 17
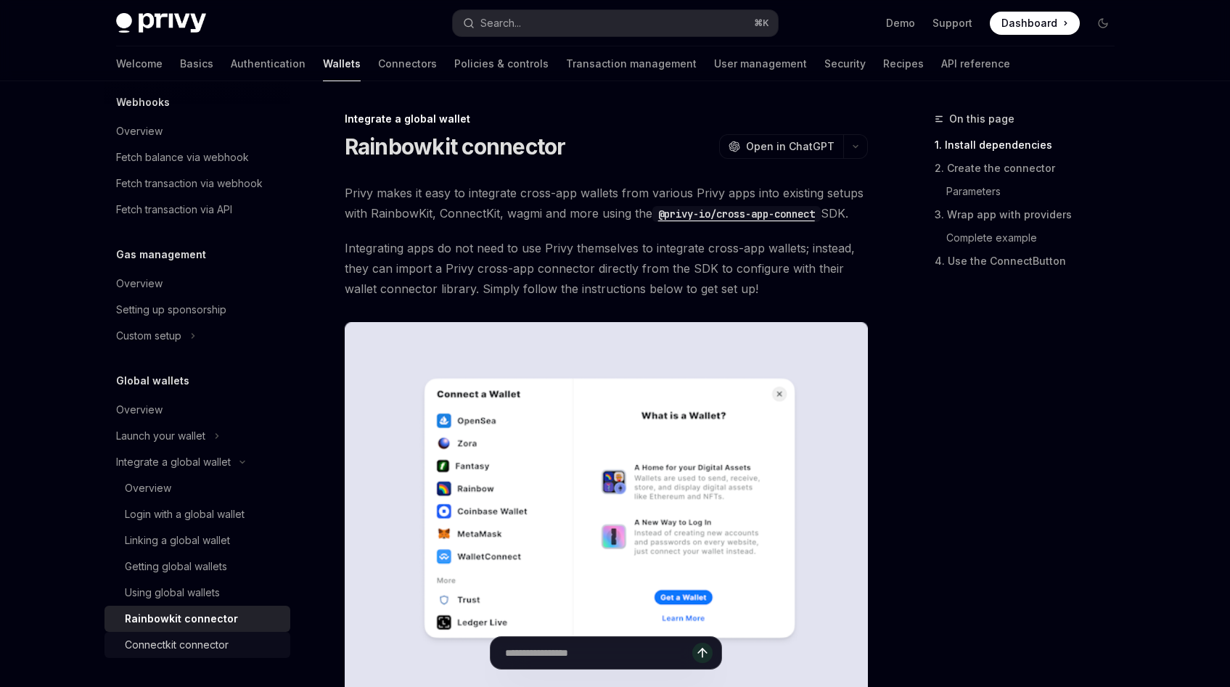
click at [195, 642] on div "Connectkit connector" at bounding box center [177, 644] width 104 height 17
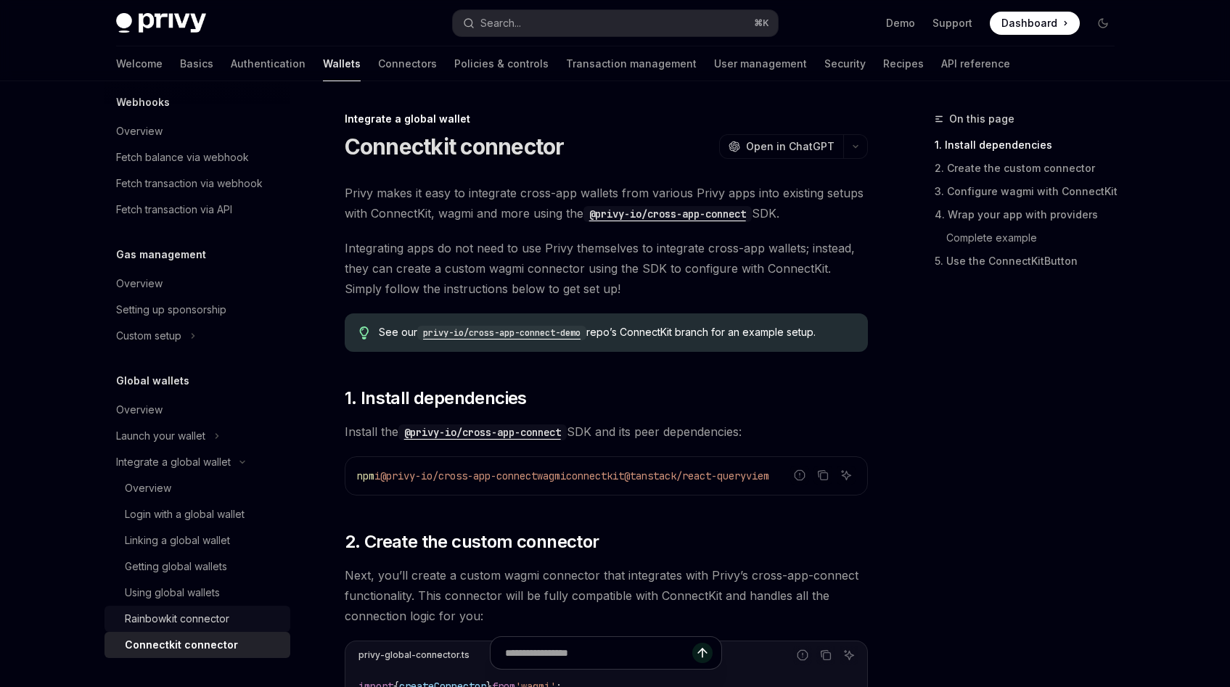
click at [195, 621] on div "Rainbowkit connector" at bounding box center [177, 618] width 105 height 17
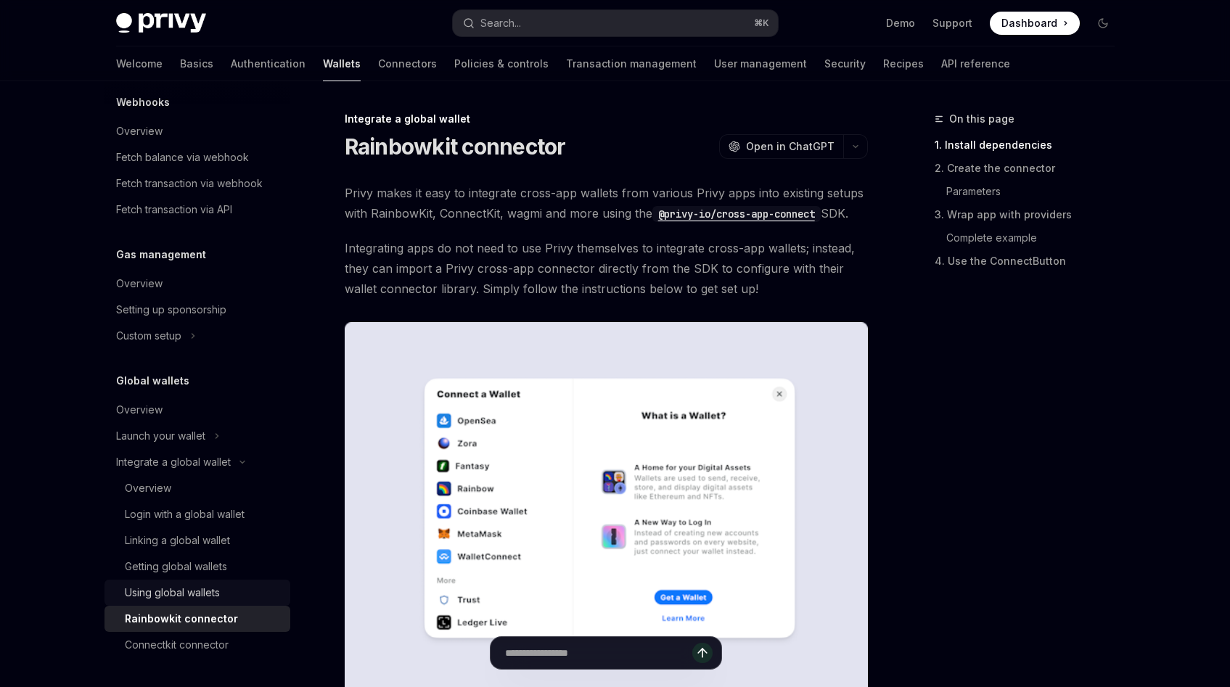
click at [187, 589] on div "Using global wallets" at bounding box center [172, 592] width 95 height 17
type textarea "*"
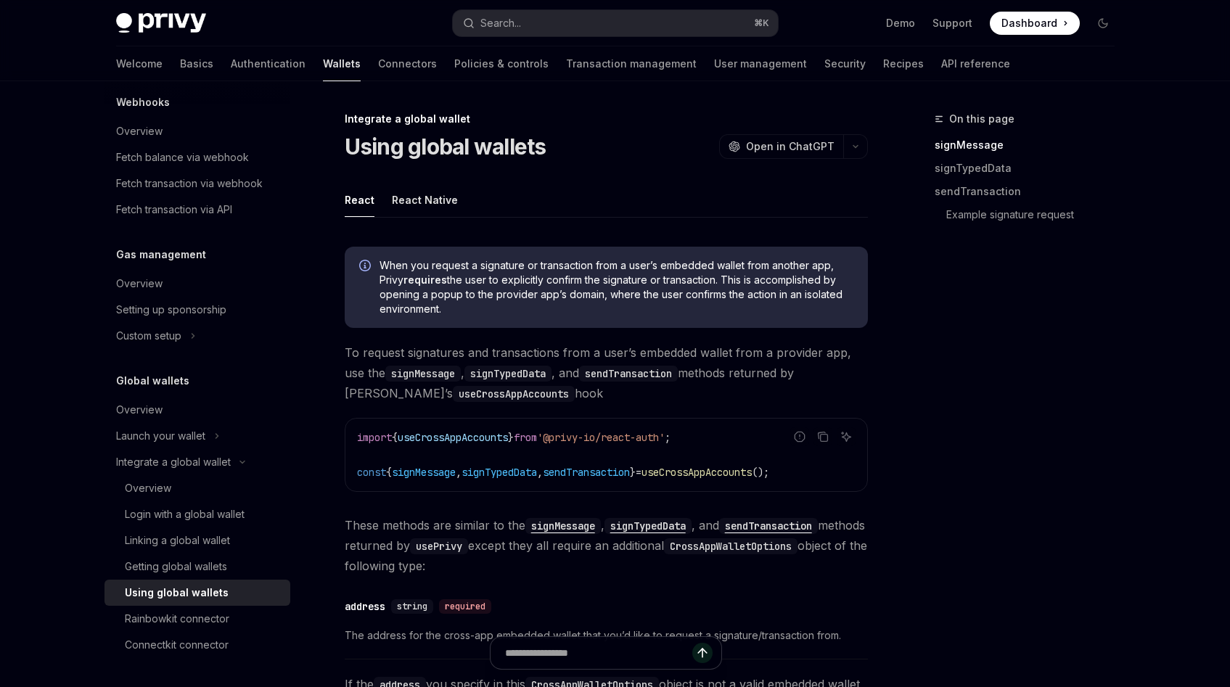
click at [943, 497] on div "On this page signMessage signTypedData sendTransaction Example signature request" at bounding box center [1016, 398] width 221 height 577
